Goal: Check status: Check status

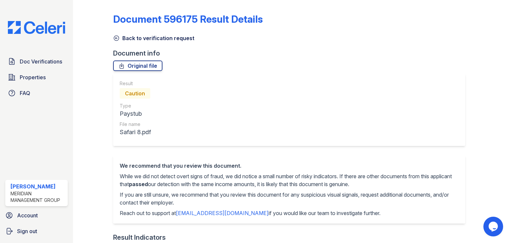
click at [116, 38] on icon at bounding box center [116, 38] width 5 height 5
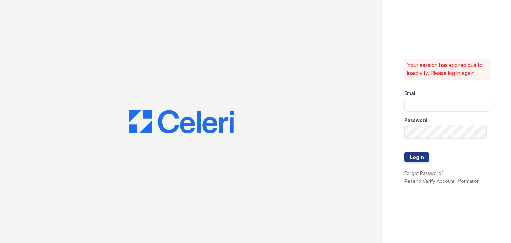
type input "pamela@mmgmgt.com"
click at [419, 158] on button "Login" at bounding box center [416, 157] width 25 height 11
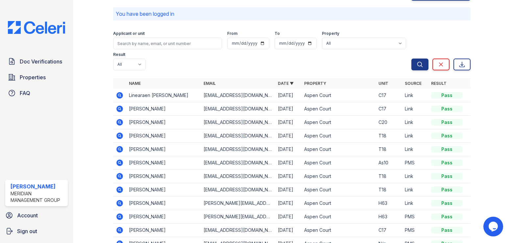
scroll to position [46, 0]
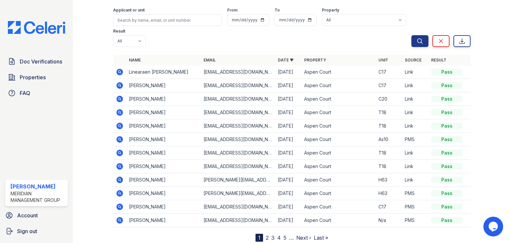
click at [266, 234] on link "2" at bounding box center [266, 237] width 3 height 7
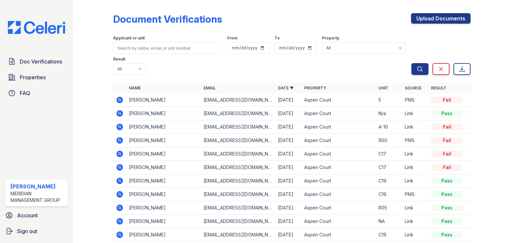
click at [121, 177] on icon at bounding box center [120, 180] width 7 height 7
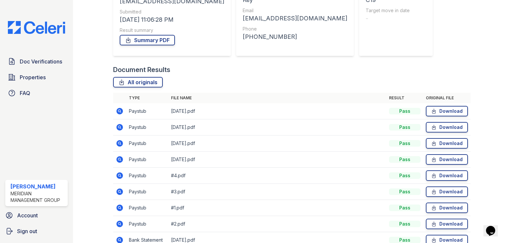
scroll to position [99, 0]
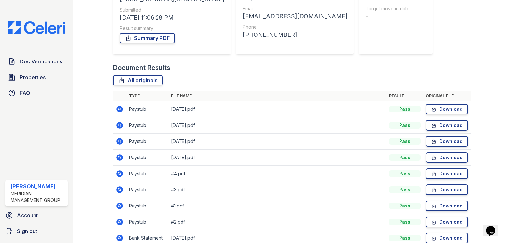
click at [119, 125] on icon at bounding box center [120, 125] width 2 height 2
